Goal: Information Seeking & Learning: Learn about a topic

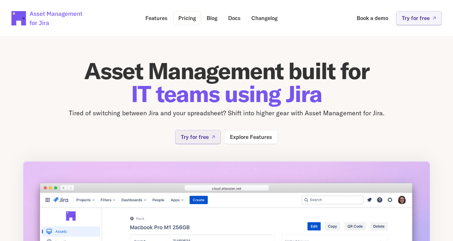
click at [187, 18] on p "Pricing" at bounding box center [187, 17] width 18 height 5
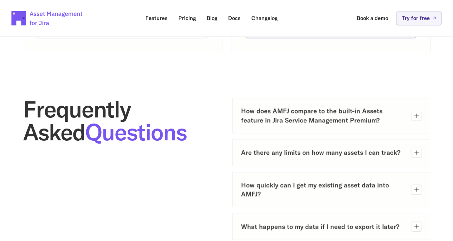
scroll to position [322, 0]
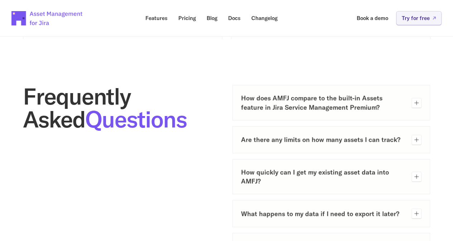
click at [416, 102] on icon at bounding box center [416, 103] width 4 height 4
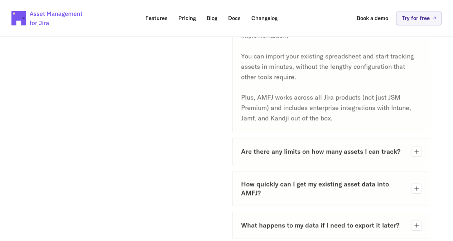
scroll to position [465, 0]
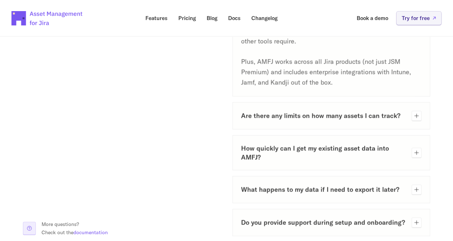
click at [417, 115] on icon at bounding box center [417, 116] width 6 height 6
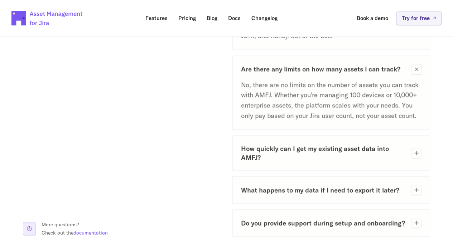
scroll to position [548, 0]
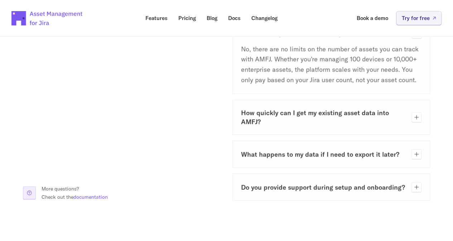
click at [419, 118] on icon at bounding box center [417, 117] width 6 height 6
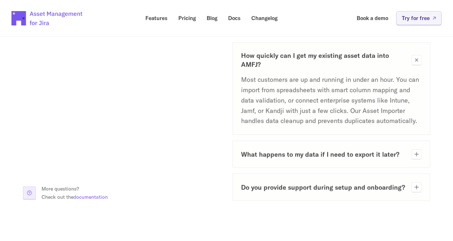
scroll to position [641, 0]
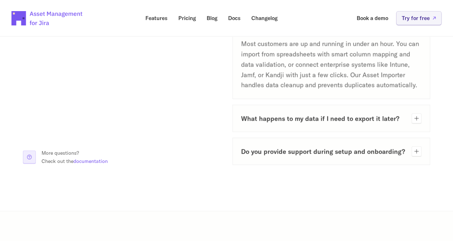
click at [414, 122] on div at bounding box center [416, 118] width 10 height 10
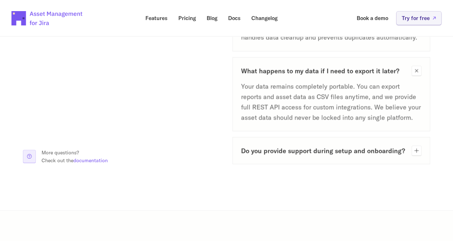
click at [416, 151] on icon at bounding box center [417, 151] width 6 height 6
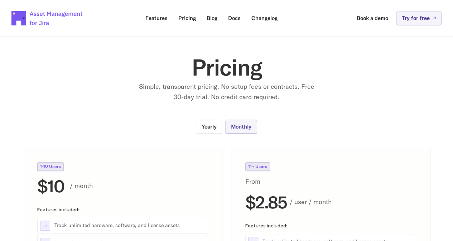
scroll to position [0, 0]
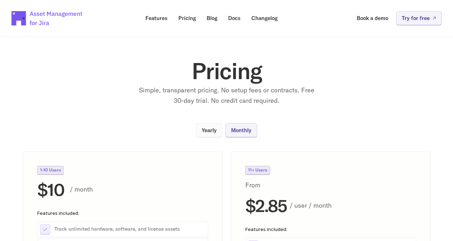
click at [209, 129] on p "Yearly" at bounding box center [209, 129] width 15 height 5
